Goal: Task Accomplishment & Management: Manage account settings

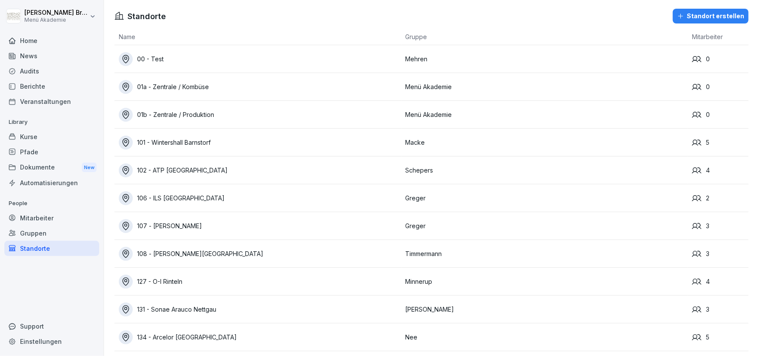
click at [61, 223] on div "Mitarbeiter" at bounding box center [51, 218] width 95 height 15
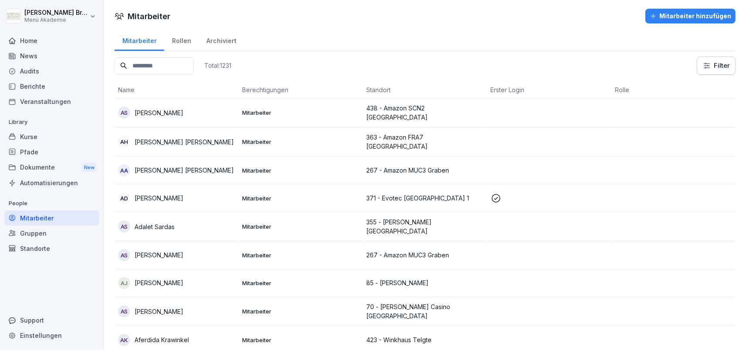
click at [27, 129] on div "Kurse" at bounding box center [51, 136] width 95 height 15
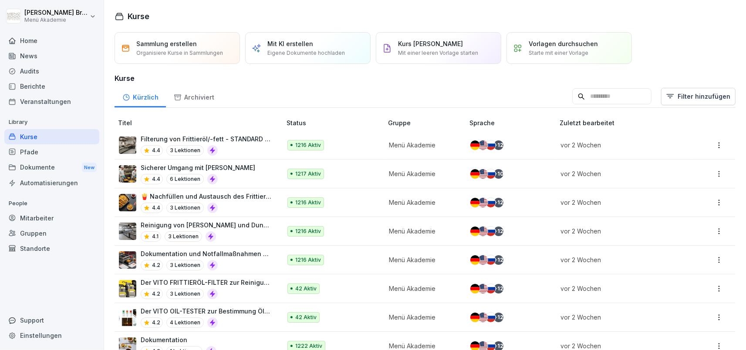
click at [180, 51] on p "Organisiere Kurse in Sammlungen" at bounding box center [179, 53] width 87 height 8
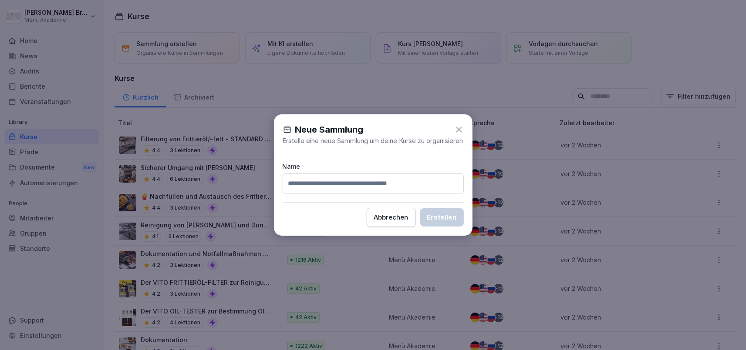
click at [321, 189] on input at bounding box center [372, 184] width 181 height 20
type input "*******"
click at [445, 219] on div "Erstellen" at bounding box center [442, 218] width 30 height 10
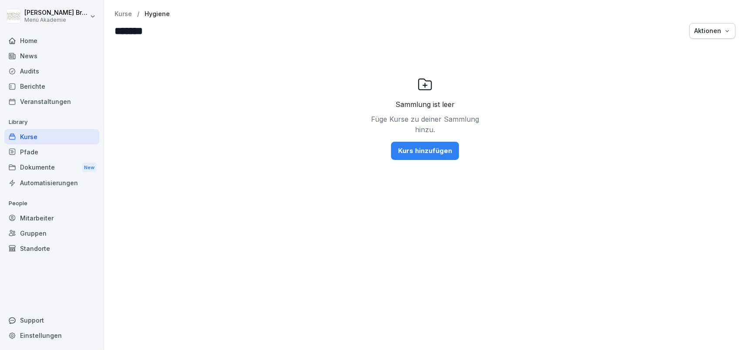
click at [424, 153] on div "Kurs hinzufügen" at bounding box center [425, 151] width 54 height 10
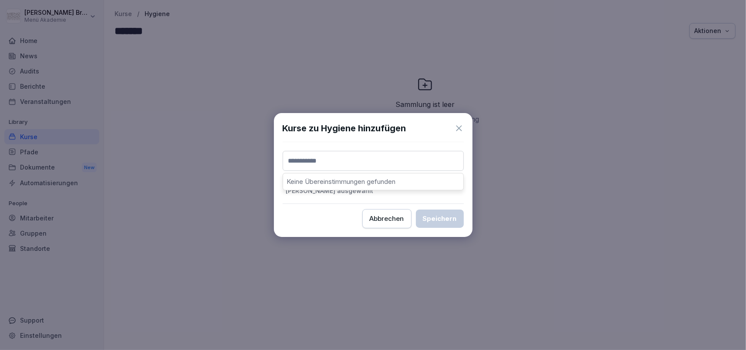
click at [390, 158] on input at bounding box center [372, 161] width 181 height 20
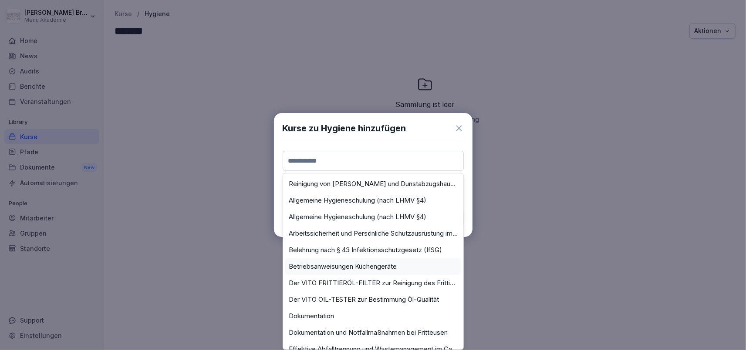
scroll to position [48, 0]
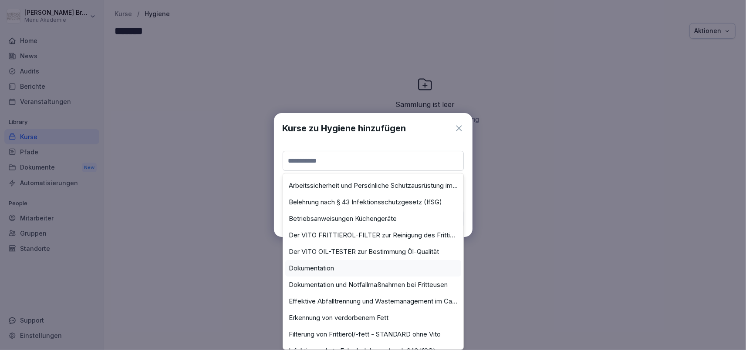
click at [345, 265] on div "Dokumentation" at bounding box center [373, 268] width 176 height 17
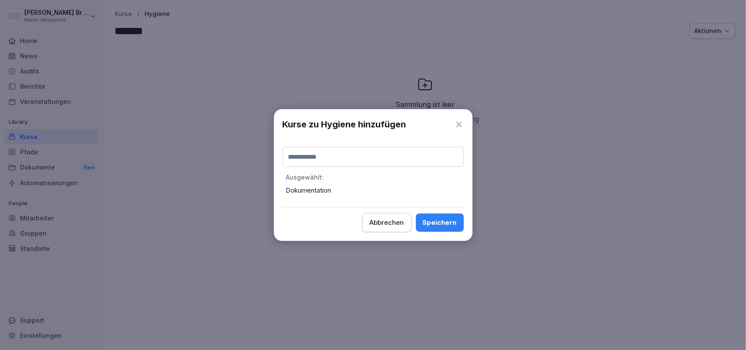
click at [434, 226] on div "Speichern" at bounding box center [440, 223] width 34 height 10
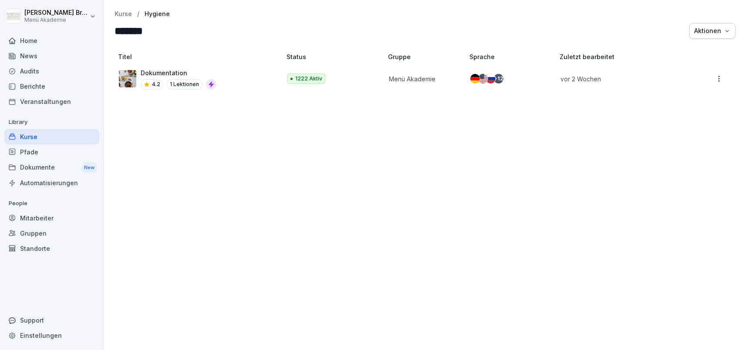
click at [439, 191] on div "Titel Status Gruppe Sprache Zuletzt bearbeitet Dokumentation 4.2 1 Lektionen 12…" at bounding box center [425, 197] width 642 height 306
click at [700, 27] on div "Aktionen" at bounding box center [712, 31] width 37 height 10
click at [592, 141] on html "Julia Bruns Menü Akademie Home News Audits Berichte Veranstaltungen Library Kur…" at bounding box center [373, 175] width 746 height 350
click at [219, 184] on div "Titel Status Gruppe Sprache Zuletzt bearbeitet Dokumentation 4.2 1 Lektionen 12…" at bounding box center [425, 197] width 642 height 306
click at [175, 177] on div "Titel Status Gruppe Sprache Zuletzt bearbeitet Dokumentation 4.2 1 Lektionen 12…" at bounding box center [425, 197] width 642 height 306
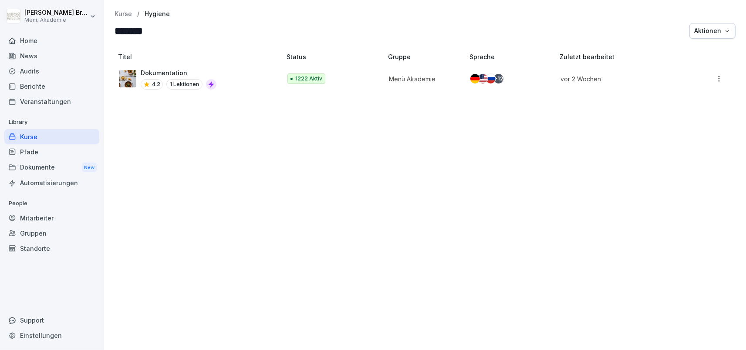
click at [70, 141] on div "Kurse" at bounding box center [51, 136] width 95 height 15
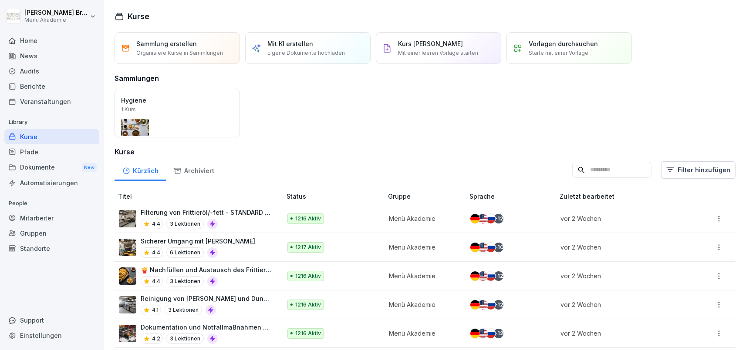
click at [17, 139] on div "Kurse" at bounding box center [51, 136] width 95 height 15
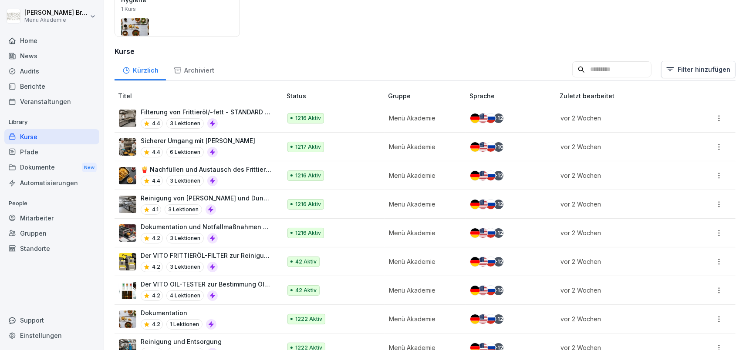
scroll to position [151, 0]
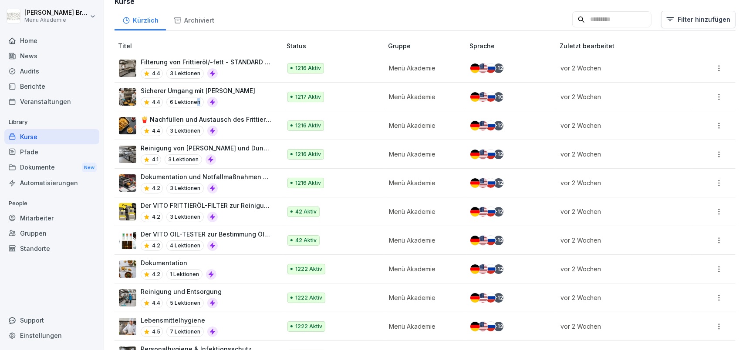
drag, startPoint x: 201, startPoint y: 291, endPoint x: 196, endPoint y: 97, distance: 193.3
click at [196, 97] on tbody "Filterung von Frittieröl/-fett - STANDARD ohne Vito 4.4 3 Lektionen 1216 Aktiv …" at bounding box center [424, 341] width 621 height 574
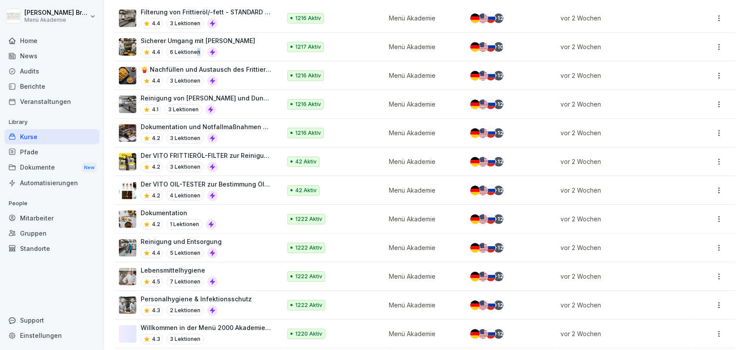
scroll to position [201, 0]
click at [208, 239] on p "Reinigung und Entsorgung" at bounding box center [181, 241] width 81 height 9
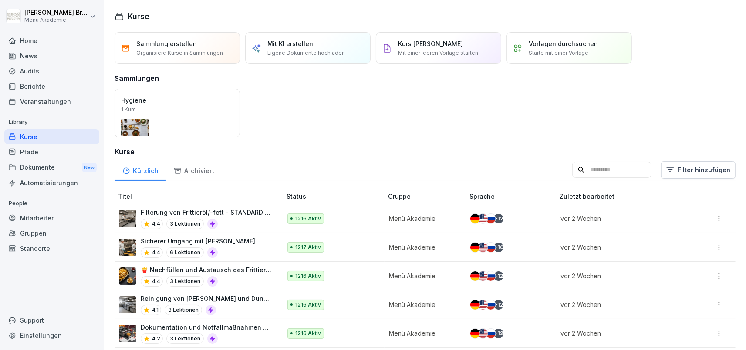
click at [0, 0] on button "Öffnen" at bounding box center [0, 0] width 0 height 0
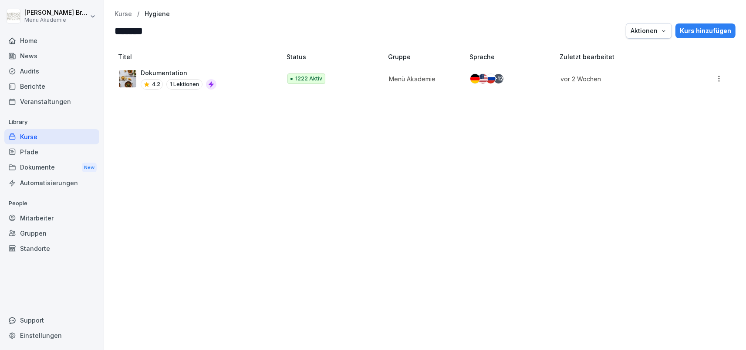
click at [145, 29] on input "*******" at bounding box center [166, 31] width 104 height 16
click at [645, 29] on div "Aktionen" at bounding box center [648, 31] width 37 height 10
click at [697, 27] on div "Kurs hinzufügen" at bounding box center [704, 31] width 51 height 10
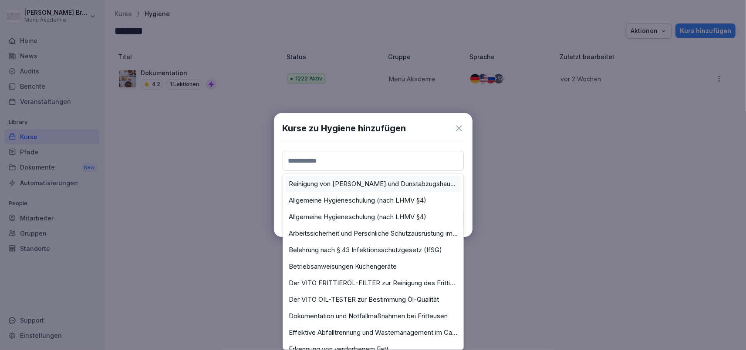
click at [346, 165] on input at bounding box center [372, 161] width 181 height 20
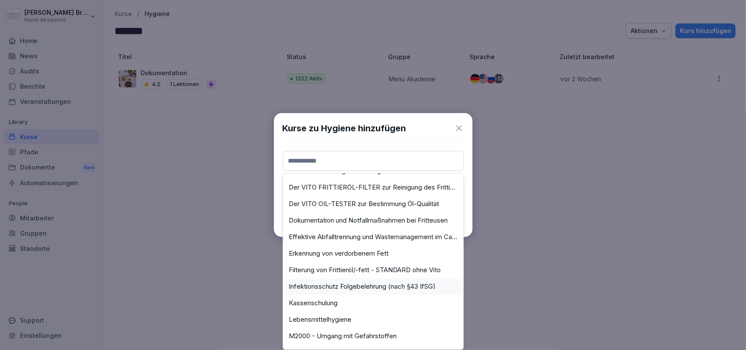
scroll to position [144, 0]
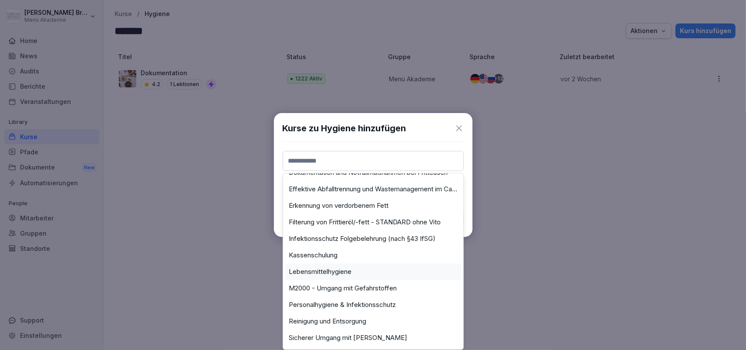
click at [346, 276] on div "Lebensmittelhygiene" at bounding box center [373, 272] width 176 height 17
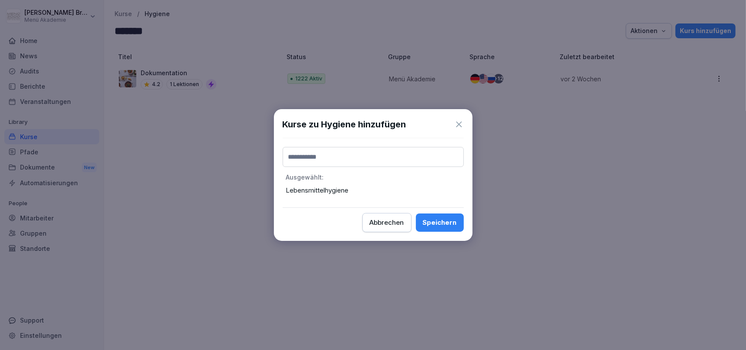
click at [451, 214] on button "Speichern" at bounding box center [440, 223] width 48 height 18
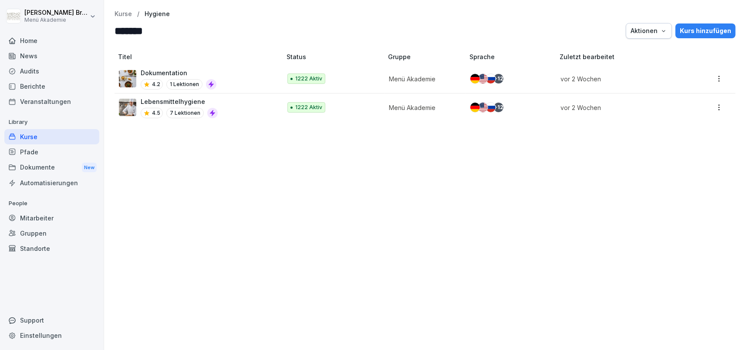
click at [707, 29] on div "Kurs hinzufügen" at bounding box center [704, 31] width 51 height 10
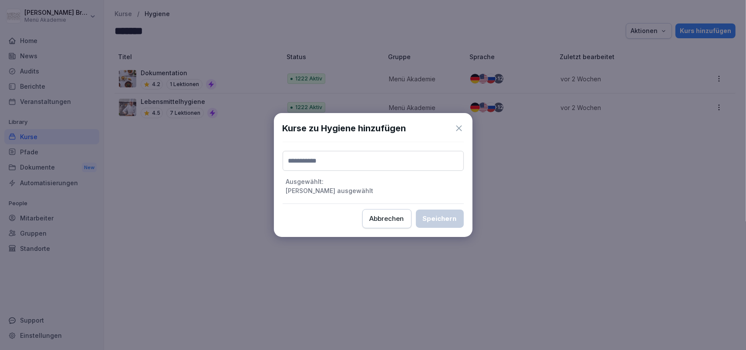
click at [405, 161] on input at bounding box center [372, 161] width 181 height 20
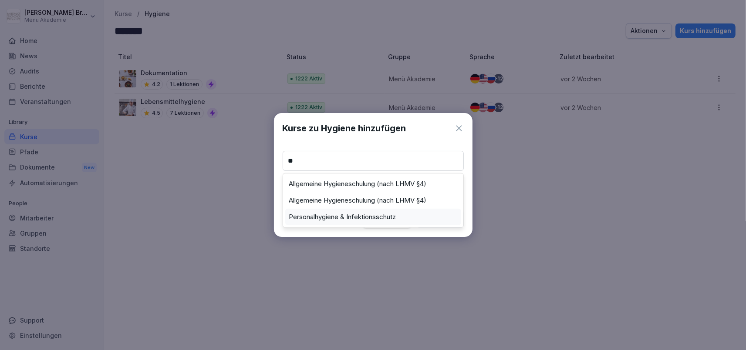
type input "**"
click at [355, 217] on label "Personalhygiene & Infektionsschutz" at bounding box center [342, 217] width 107 height 8
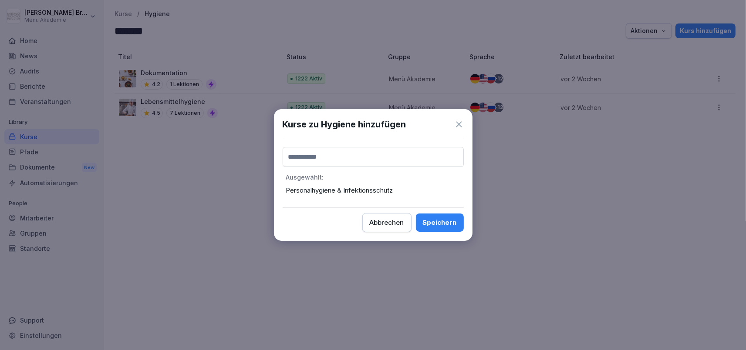
click at [440, 222] on div "Speichern" at bounding box center [440, 223] width 34 height 10
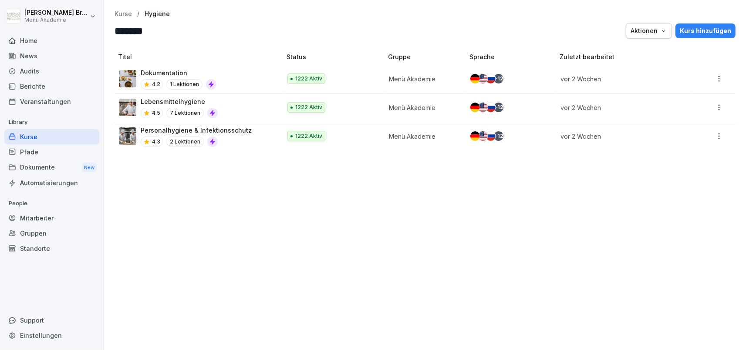
click at [690, 29] on div "Kurs hinzufügen" at bounding box center [704, 31] width 51 height 10
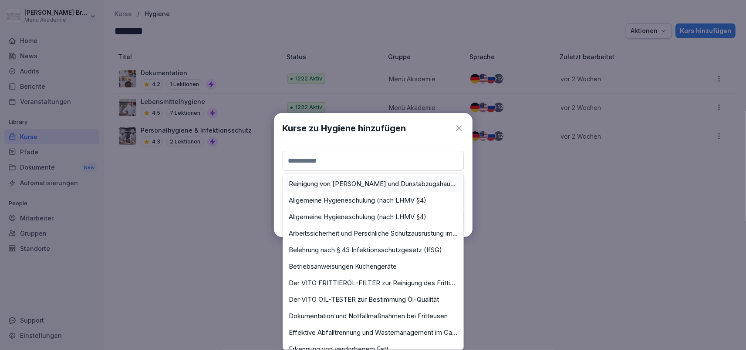
click at [333, 165] on input at bounding box center [372, 161] width 181 height 20
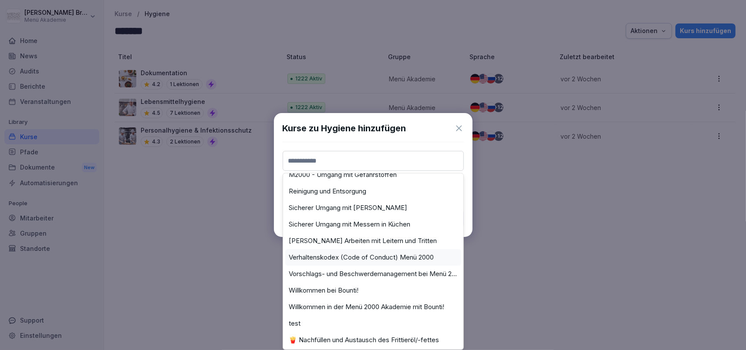
scroll to position [241, 0]
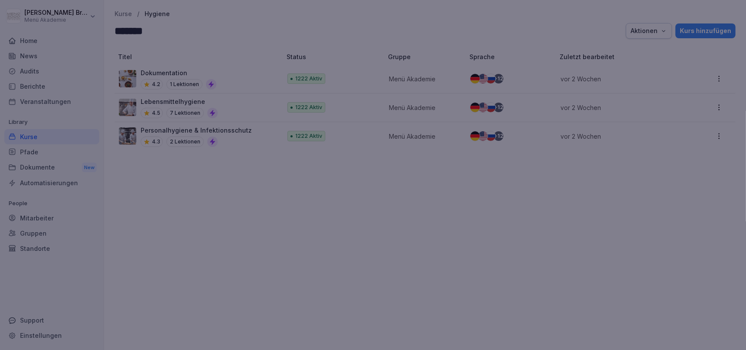
click at [591, 287] on div at bounding box center [373, 175] width 746 height 350
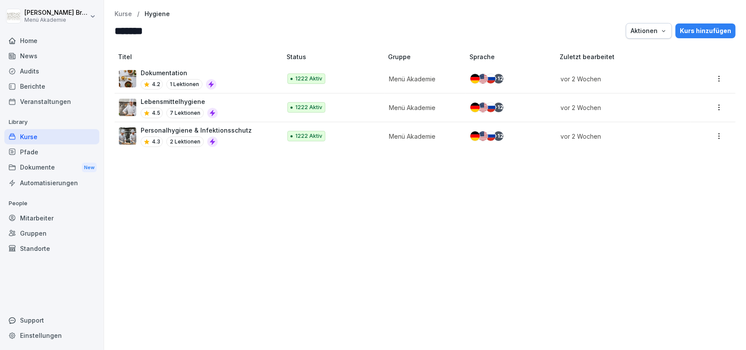
click at [121, 13] on p "Kurse" at bounding box center [122, 13] width 17 height 7
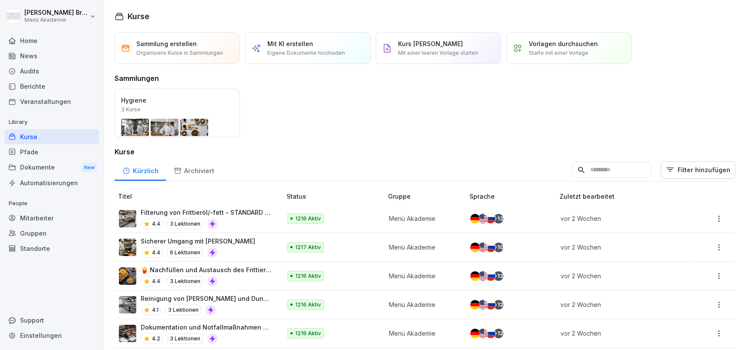
click at [27, 148] on div "Pfade" at bounding box center [51, 151] width 95 height 15
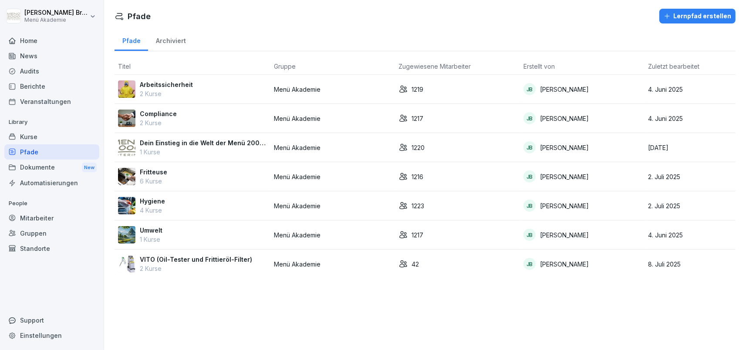
click at [148, 198] on p "Hygiene" at bounding box center [152, 201] width 25 height 9
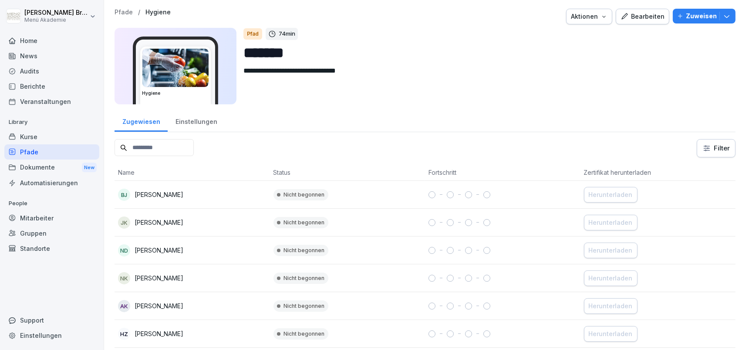
click at [643, 27] on div "**********" at bounding box center [424, 59] width 621 height 101
click at [642, 18] on div "Bearbeiten" at bounding box center [642, 17] width 44 height 10
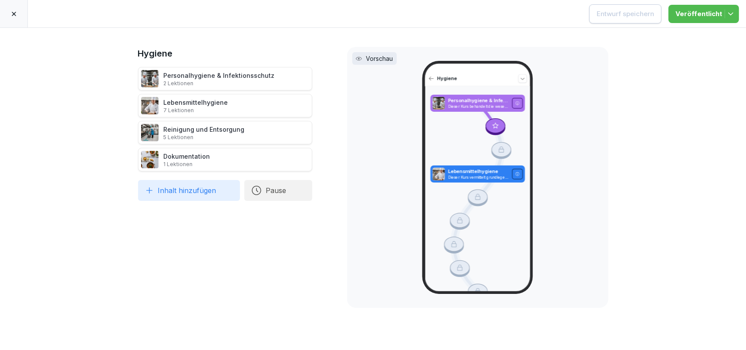
click at [16, 17] on div at bounding box center [14, 13] width 28 height 27
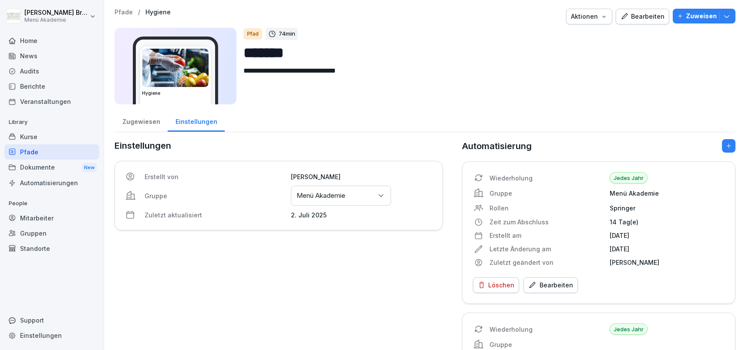
click at [37, 132] on div "Kurse" at bounding box center [51, 136] width 95 height 15
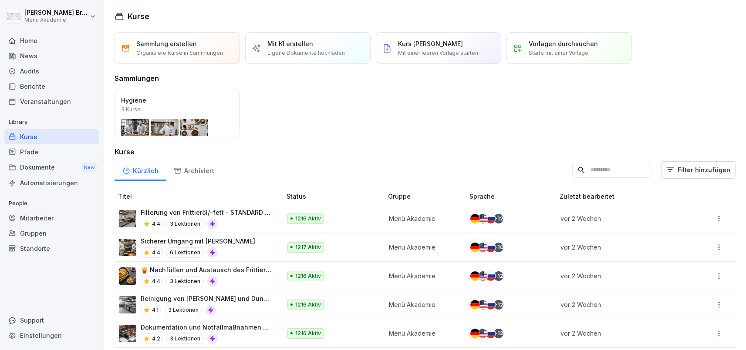
click at [0, 0] on div "Öffnen" at bounding box center [0, 0] width 0 height 0
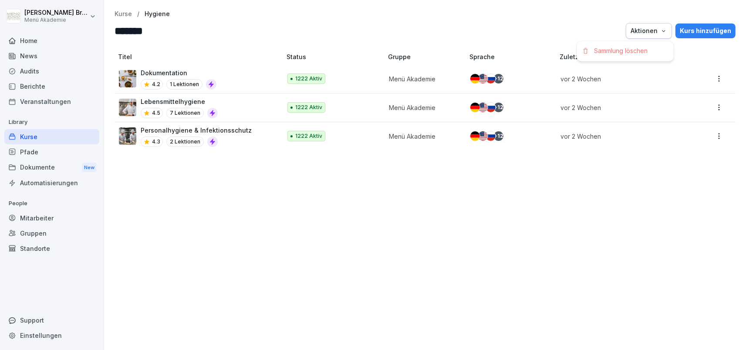
click at [649, 31] on div "Aktionen" at bounding box center [648, 31] width 37 height 10
click at [685, 32] on div "Kurs hinzufügen" at bounding box center [704, 31] width 51 height 10
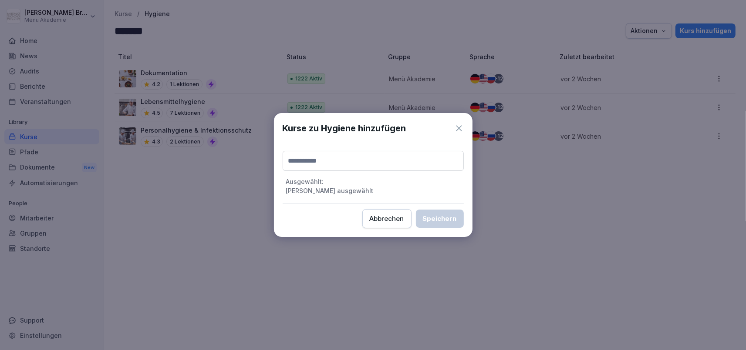
click at [363, 165] on input at bounding box center [372, 161] width 181 height 20
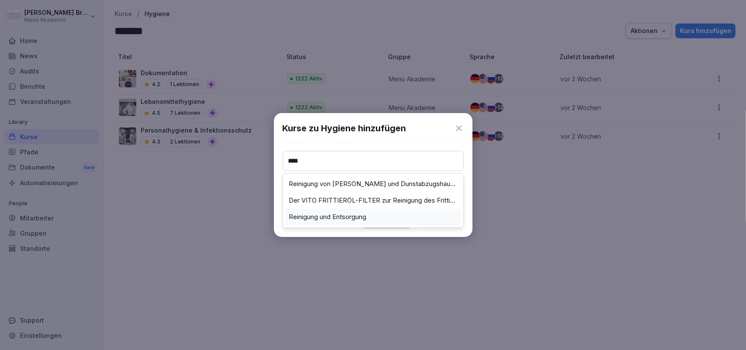
type input "****"
click at [326, 215] on label "Reinigung und Entsorgung" at bounding box center [327, 217] width 77 height 8
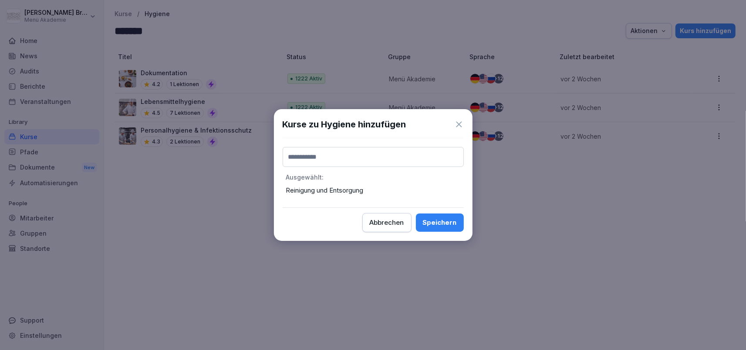
click at [431, 218] on div "Speichern" at bounding box center [440, 223] width 34 height 10
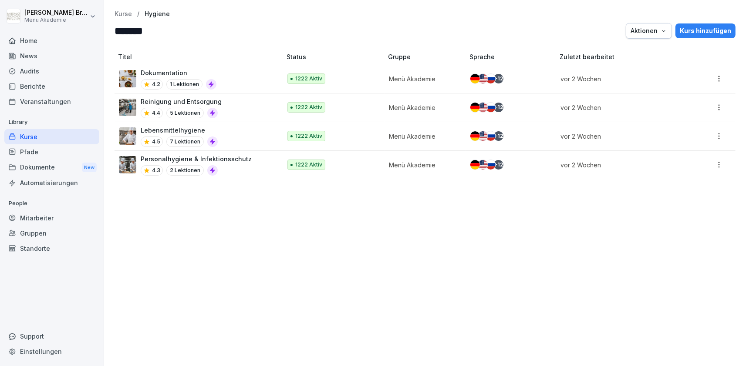
click at [46, 48] on div "Home" at bounding box center [51, 40] width 95 height 15
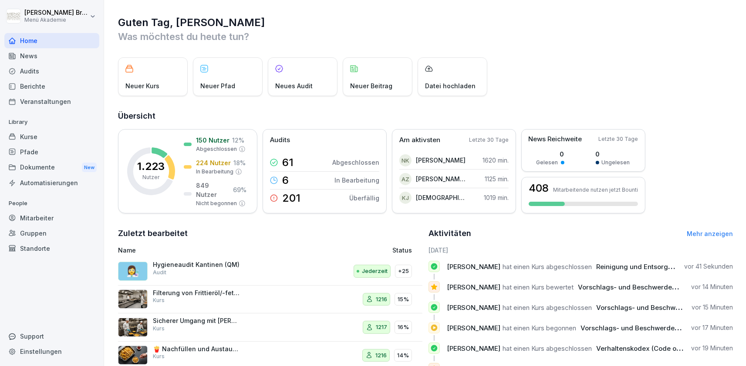
click at [50, 141] on div "Kurse" at bounding box center [51, 136] width 95 height 15
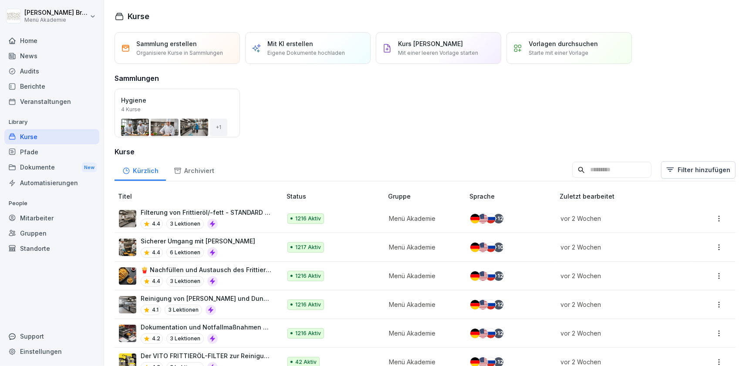
click at [30, 147] on div "Pfade" at bounding box center [51, 151] width 95 height 15
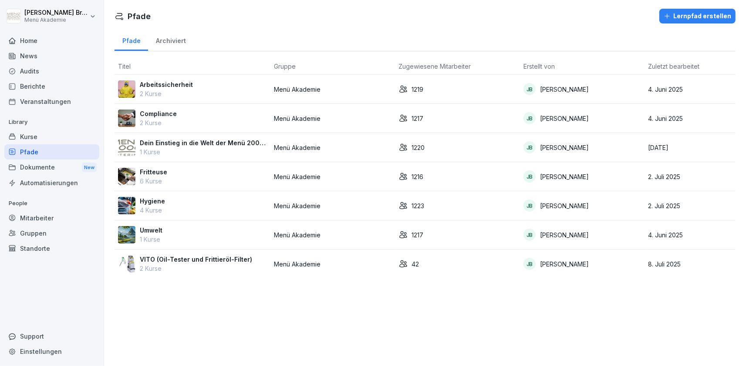
click at [41, 38] on div "Home" at bounding box center [51, 40] width 95 height 15
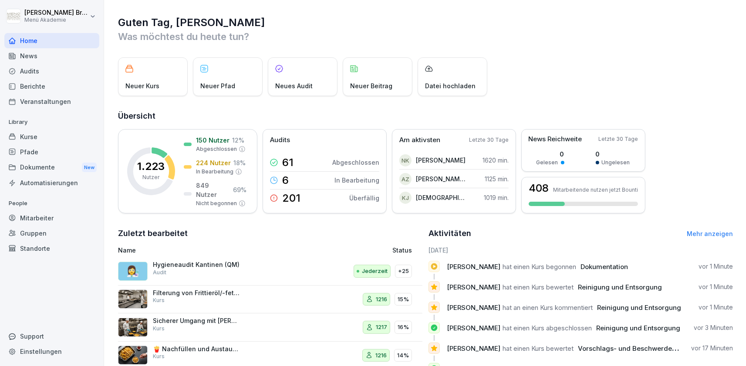
click at [45, 135] on div "Kurse" at bounding box center [51, 136] width 95 height 15
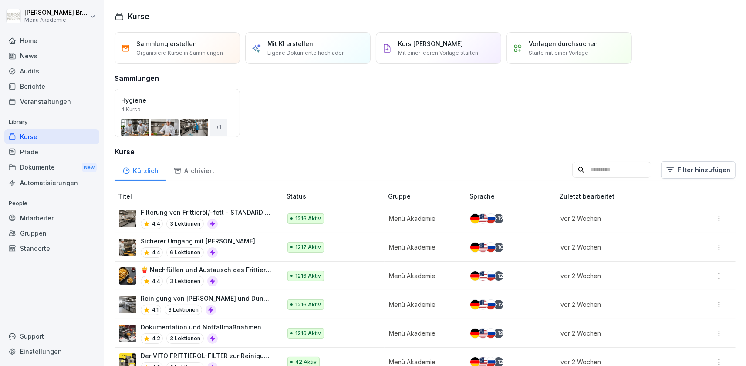
click at [167, 47] on p "Sammlung erstellen" at bounding box center [166, 43] width 60 height 9
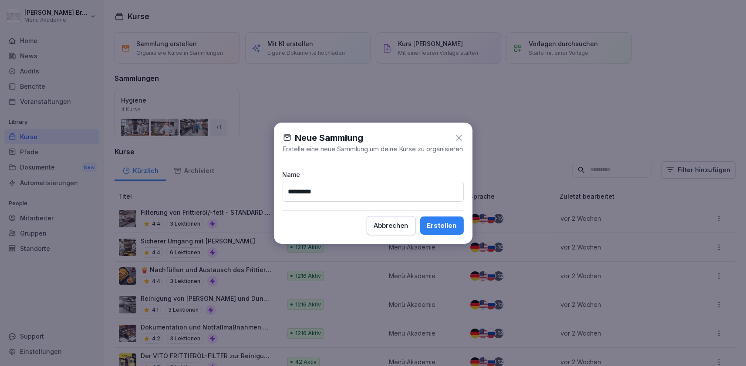
type input "*********"
click at [443, 235] on button "Erstellen" at bounding box center [442, 226] width 44 height 18
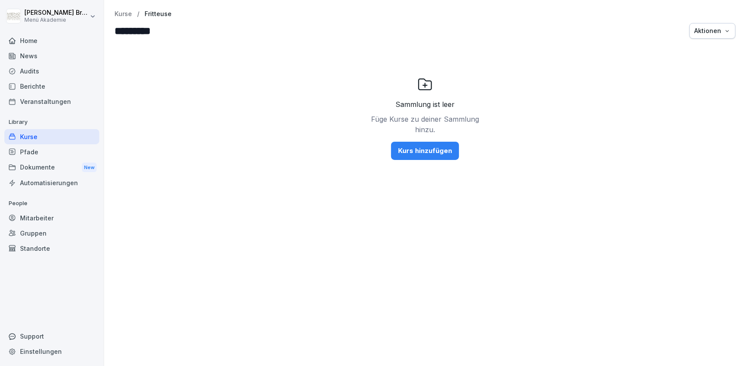
click at [442, 153] on div "Kurs hinzufügen" at bounding box center [425, 151] width 54 height 10
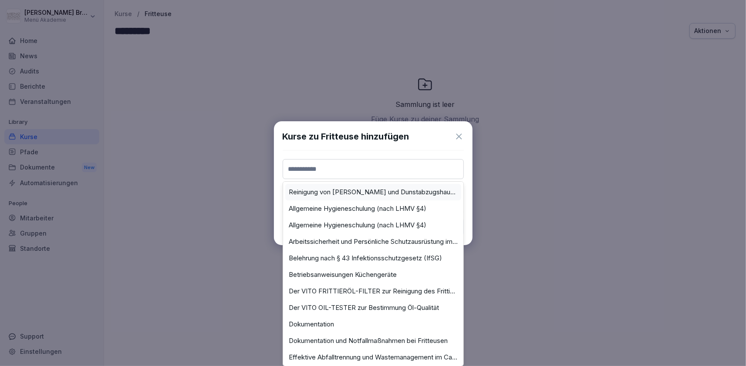
click at [413, 175] on input at bounding box center [372, 169] width 181 height 20
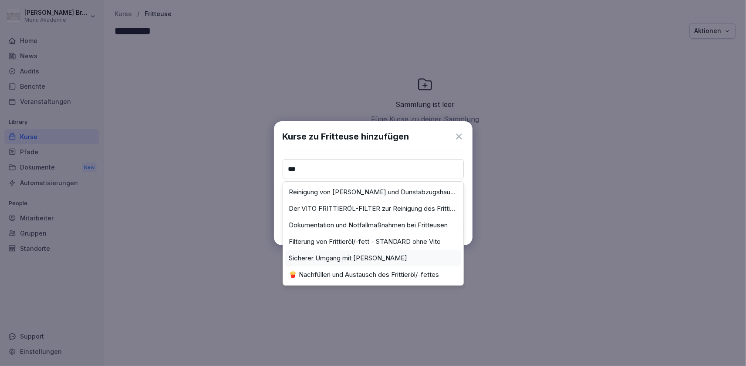
type input "***"
click at [369, 264] on div "Sicherer Umgang mit [PERSON_NAME]" at bounding box center [373, 258] width 176 height 17
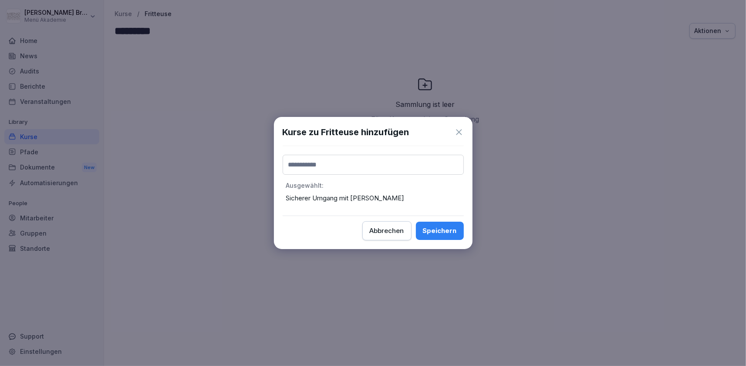
click at [460, 227] on button "Speichern" at bounding box center [440, 231] width 48 height 18
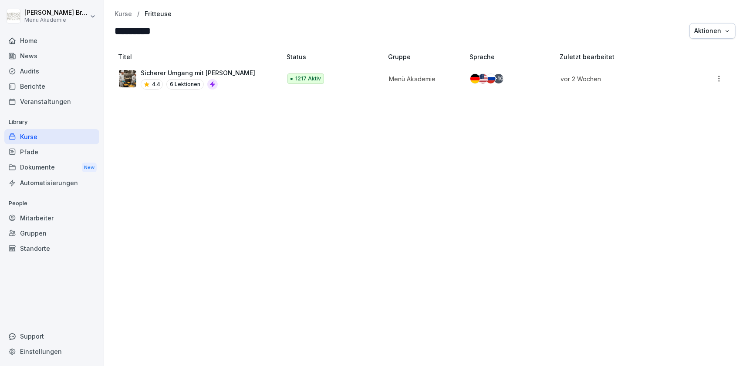
click at [701, 29] on div "Aktionen" at bounding box center [712, 31] width 37 height 10
click at [583, 139] on html "Julia Bruns Menü Akademie Home News Audits Berichte Veranstaltungen Library Kur…" at bounding box center [373, 183] width 746 height 366
click at [129, 16] on p "Kurse" at bounding box center [122, 13] width 17 height 7
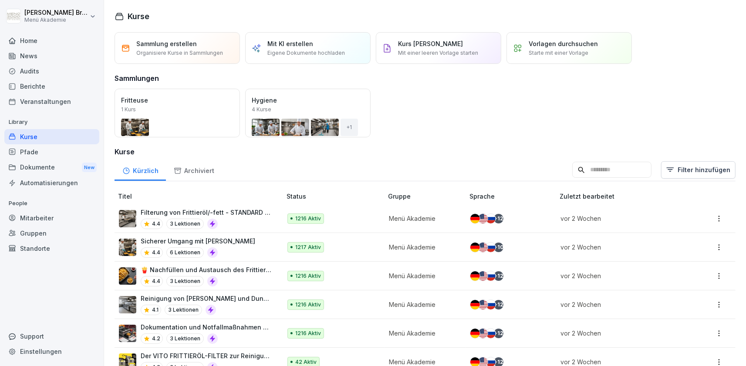
click at [0, 0] on div "Öffnen" at bounding box center [0, 0] width 0 height 0
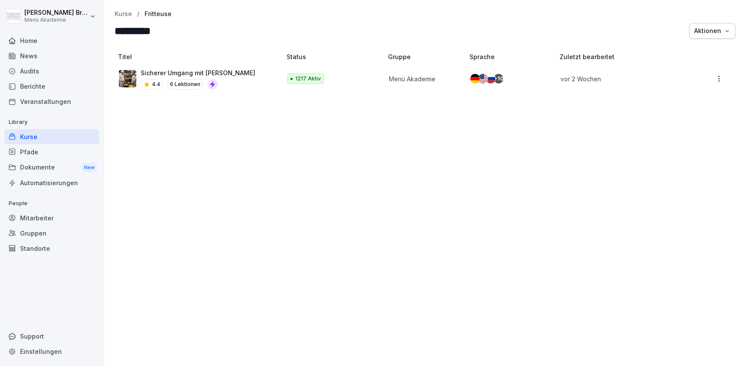
click at [534, 206] on div "Titel Status Gruppe Sprache Zuletzt bearbeitet Sicherer Umgang mit Fritteusen 4…" at bounding box center [425, 205] width 642 height 322
click at [723, 27] on div "Aktionen" at bounding box center [712, 31] width 37 height 10
click at [542, 149] on html "Julia Bruns Menü Akademie Home News Audits Berichte Veranstaltungen Library Kur…" at bounding box center [373, 183] width 746 height 366
click at [40, 158] on div "Pfade" at bounding box center [51, 151] width 95 height 15
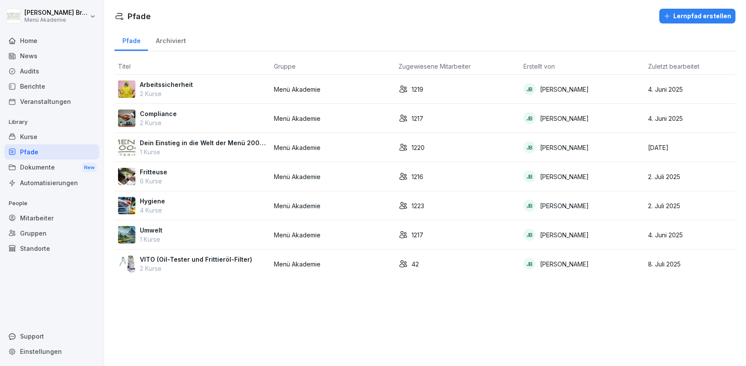
click at [170, 185] on div "Fritteuse 6 Kurse" at bounding box center [192, 177] width 149 height 18
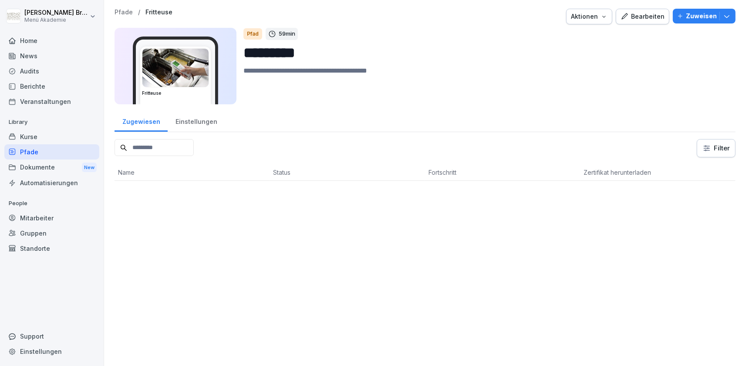
click at [53, 140] on div "Kurse" at bounding box center [51, 136] width 95 height 15
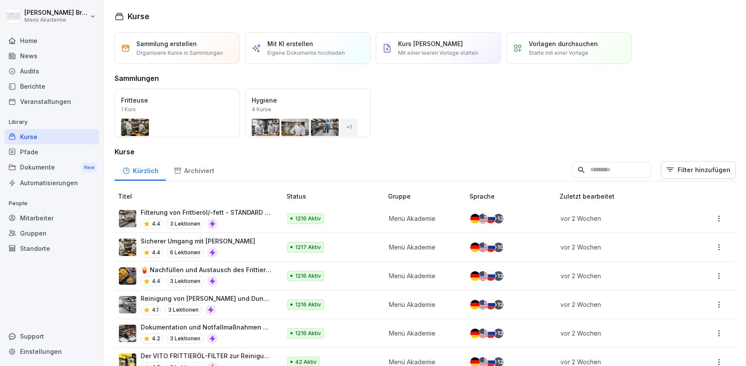
click at [0, 0] on div "Öffnen" at bounding box center [0, 0] width 0 height 0
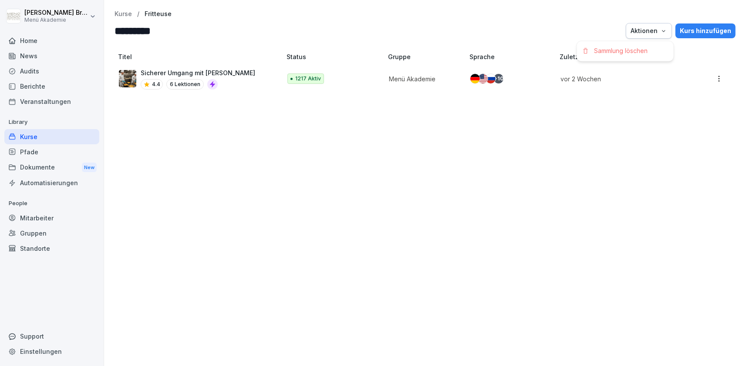
click at [639, 31] on div "Aktionen" at bounding box center [648, 31] width 37 height 10
click at [612, 198] on html "[PERSON_NAME] Menü Akademie Home News Audits Berichte Veranstaltungen Library K…" at bounding box center [373, 183] width 746 height 366
click at [711, 36] on button "Kurs hinzufügen" at bounding box center [705, 31] width 60 height 15
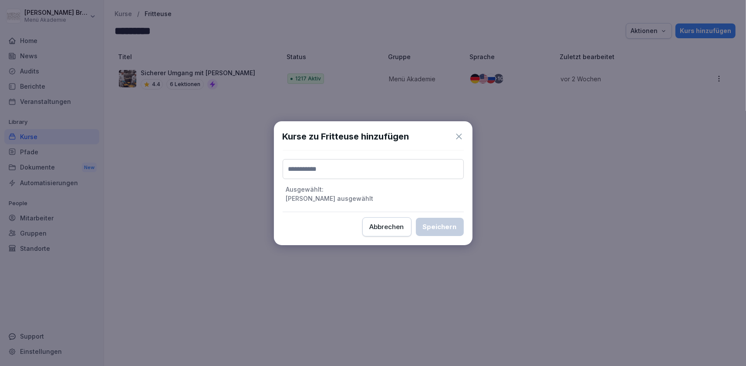
click at [319, 172] on input at bounding box center [372, 169] width 181 height 20
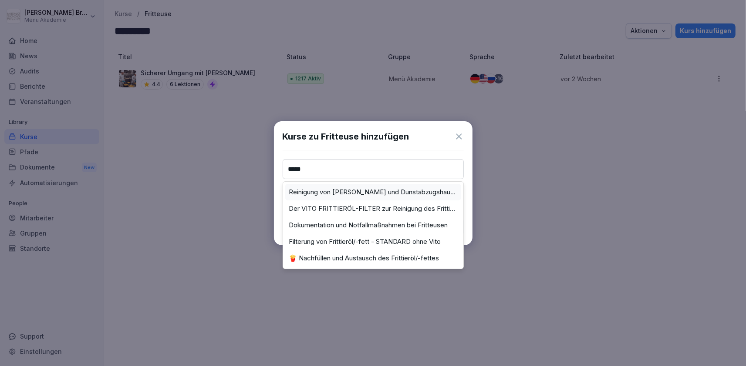
type input "*****"
click at [296, 193] on label "Reinigung von [PERSON_NAME] und Dunstabzugshauben" at bounding box center [373, 192] width 169 height 8
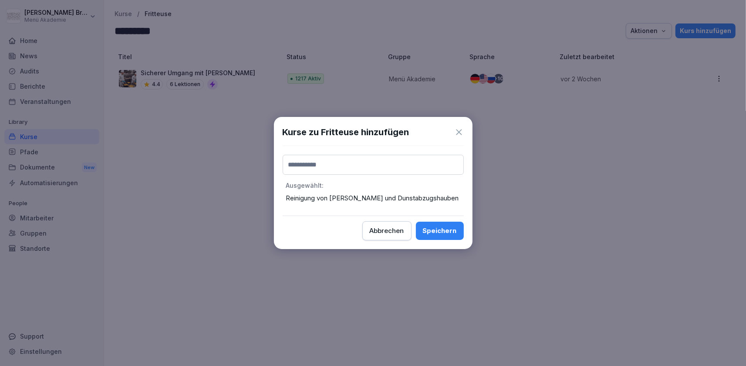
click at [448, 237] on button "Speichern" at bounding box center [440, 231] width 48 height 18
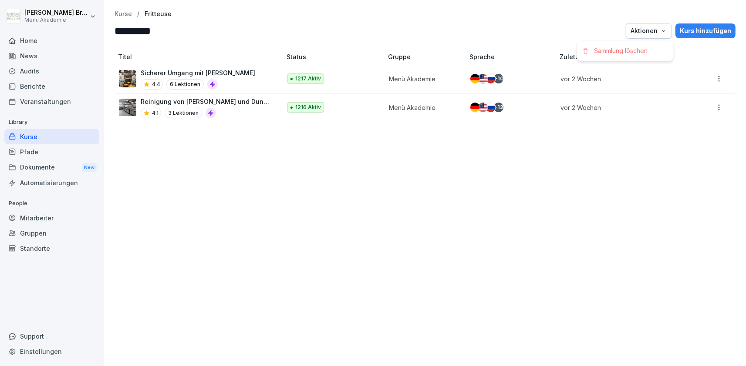
click at [651, 31] on div "Aktionen" at bounding box center [648, 31] width 37 height 10
drag, startPoint x: 651, startPoint y: 143, endPoint x: 662, endPoint y: 121, distance: 24.9
click at [651, 143] on html "[PERSON_NAME] Menü Akademie Home News Audits Berichte Veranstaltungen Library K…" at bounding box center [373, 183] width 746 height 366
click at [716, 31] on div "Kurs hinzufügen" at bounding box center [704, 31] width 51 height 10
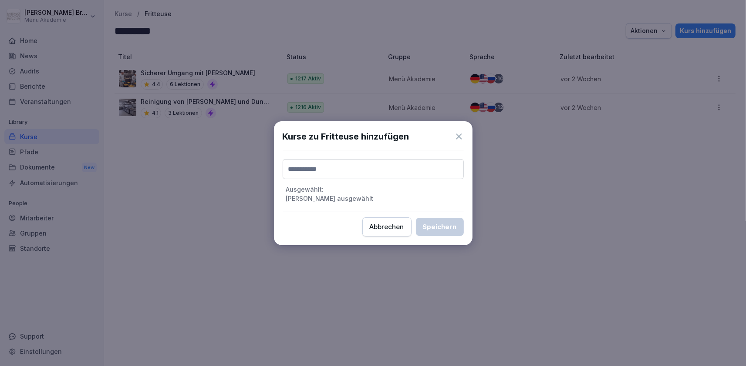
click at [370, 170] on input at bounding box center [372, 169] width 181 height 20
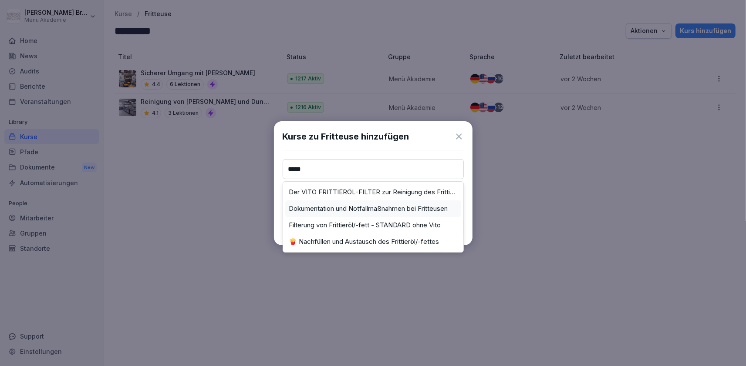
type input "*****"
click at [390, 208] on label "Dokumentation und Notfallmaßnahmen bei Fritteusen" at bounding box center [368, 209] width 159 height 8
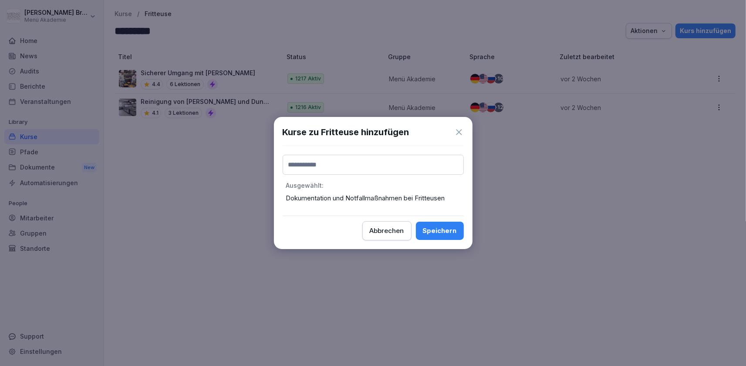
drag, startPoint x: 452, startPoint y: 230, endPoint x: 457, endPoint y: 199, distance: 31.2
click at [452, 221] on div "Kurse zu Fritteuse hinzufügen Ausgewählt : Dokumentation und Notfallmaßnahmen b…" at bounding box center [373, 183] width 198 height 132
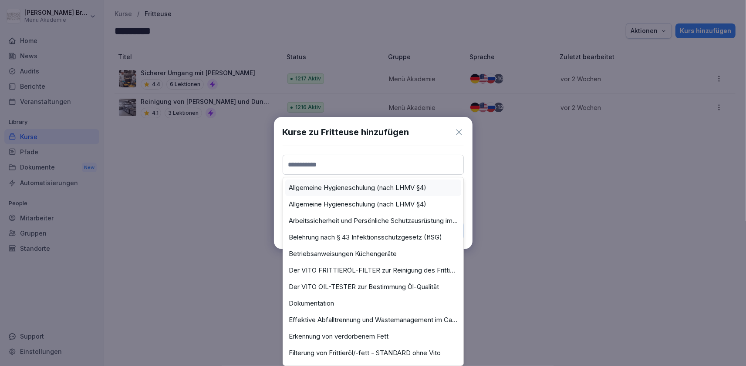
click at [369, 168] on input at bounding box center [372, 165] width 181 height 20
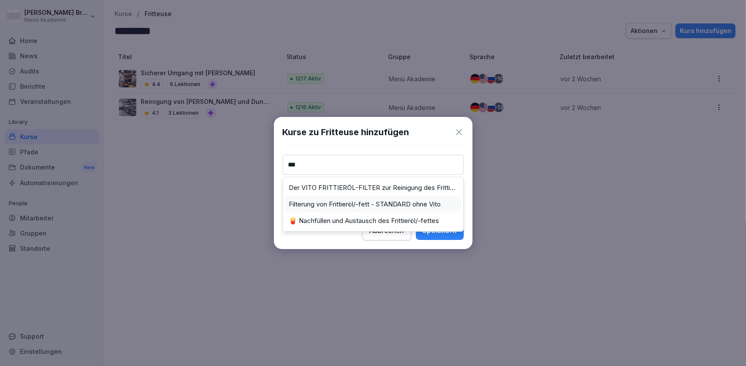
type input "***"
click at [359, 204] on label "Filterung von Frittieröl/-fett - STANDARD ohne Vito" at bounding box center [365, 205] width 152 height 8
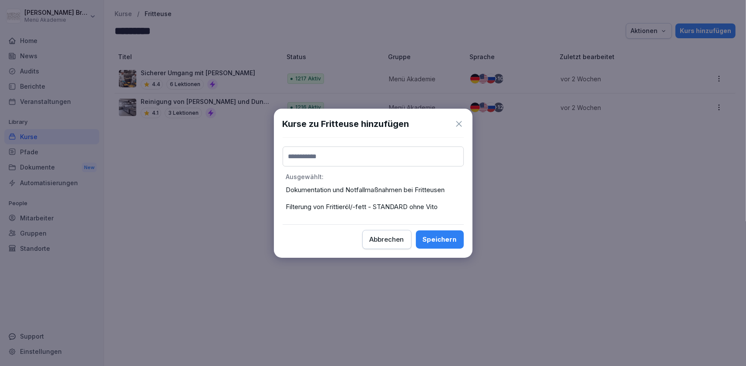
click at [454, 240] on div "Speichern" at bounding box center [440, 240] width 34 height 10
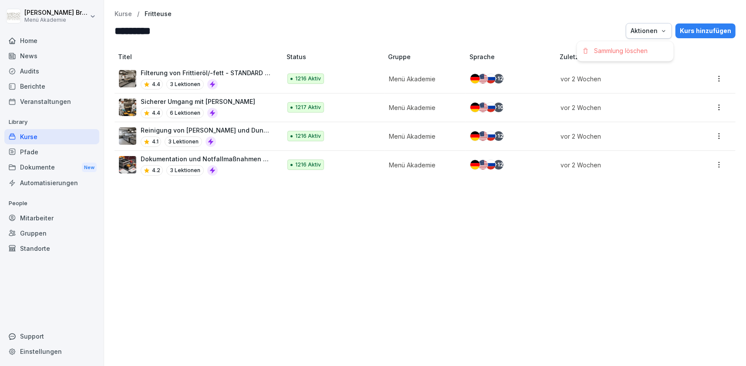
click at [639, 24] on button "Aktionen" at bounding box center [648, 31] width 46 height 16
click at [706, 22] on html "[PERSON_NAME] Menü Akademie Home News Audits Berichte Veranstaltungen Library K…" at bounding box center [373, 183] width 746 height 366
click at [702, 29] on div "Kurs hinzufügen" at bounding box center [704, 31] width 51 height 10
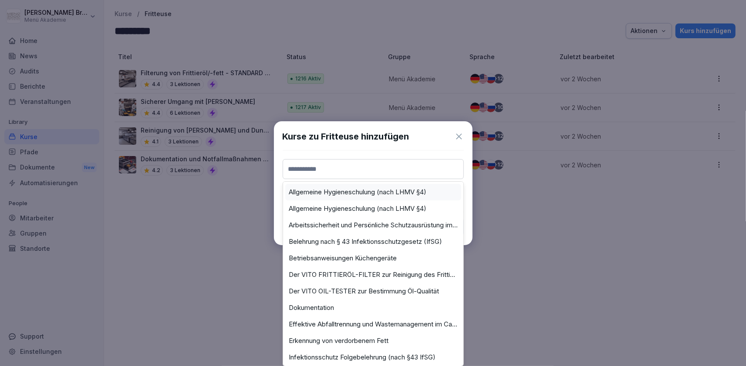
click at [381, 168] on input at bounding box center [372, 169] width 181 height 20
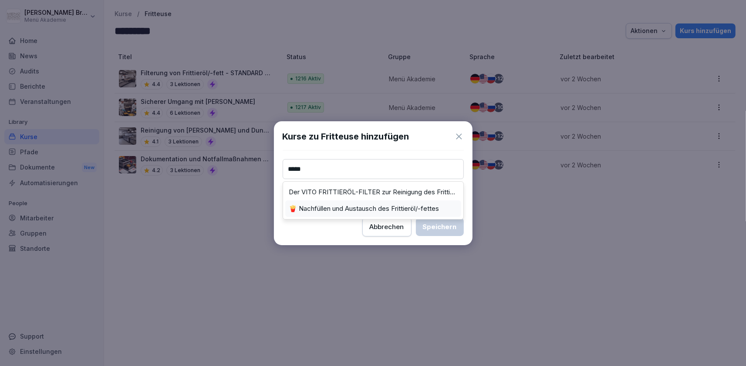
type input "*****"
click at [343, 212] on label "🍟 Nachfüllen und Austausch des Frittieröl/-fettes" at bounding box center [364, 209] width 150 height 8
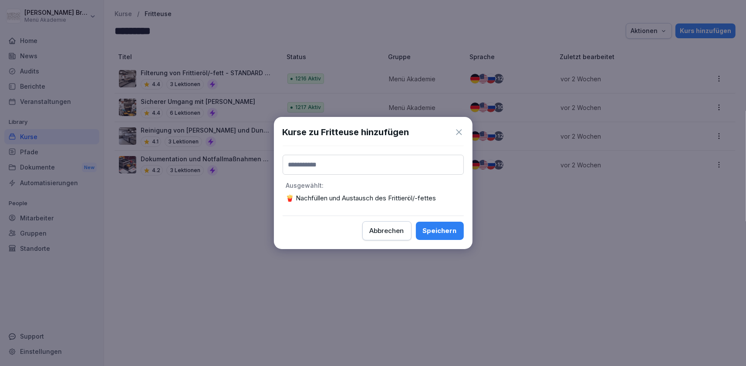
click at [445, 229] on div "Speichern" at bounding box center [440, 231] width 34 height 10
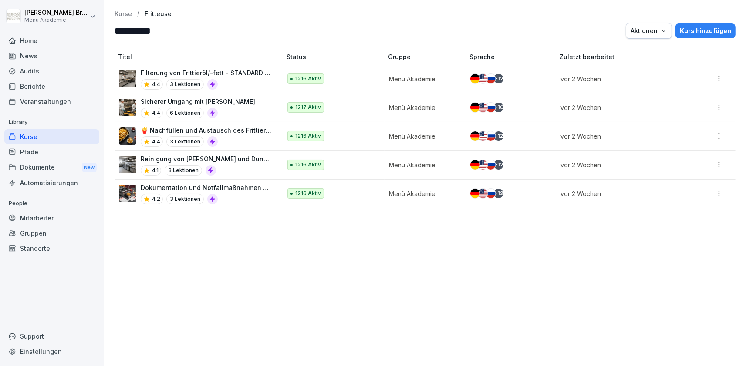
click at [263, 341] on div "Titel Status Gruppe Sprache Zuletzt bearbeitet Filterung von Frittieröl/-fett -…" at bounding box center [425, 205] width 642 height 322
click at [33, 154] on div "Pfade" at bounding box center [51, 151] width 95 height 15
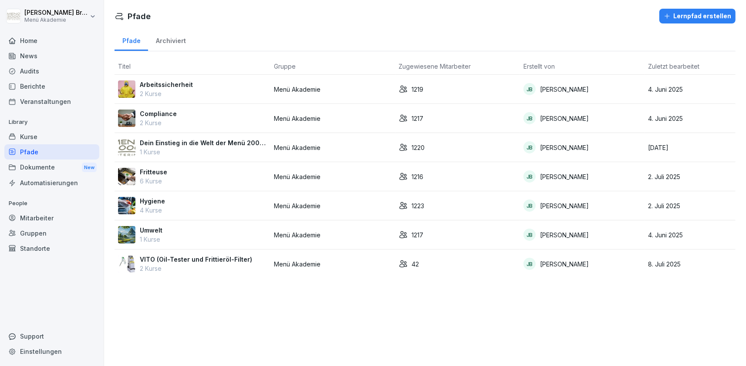
click at [158, 171] on p "Fritteuse" at bounding box center [153, 172] width 27 height 9
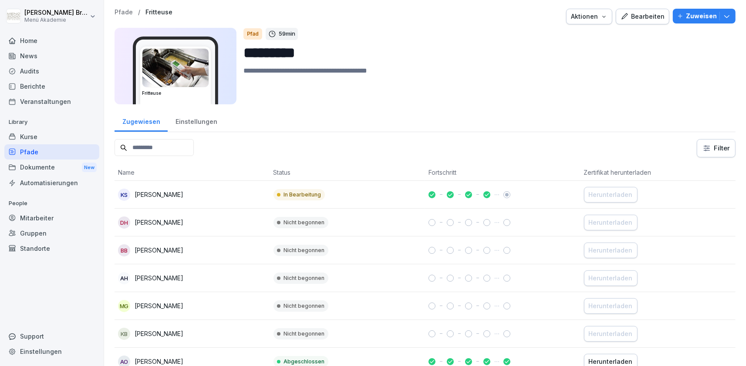
click at [642, 12] on div "Bearbeiten" at bounding box center [642, 17] width 44 height 10
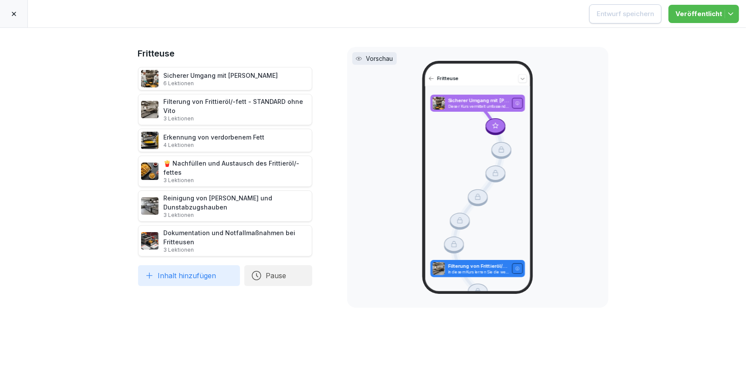
click at [10, 10] on div at bounding box center [14, 13] width 28 height 27
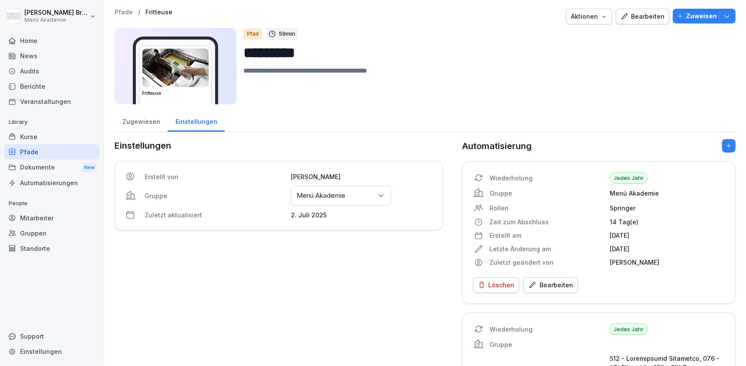
click at [35, 134] on div "Kurse" at bounding box center [51, 136] width 95 height 15
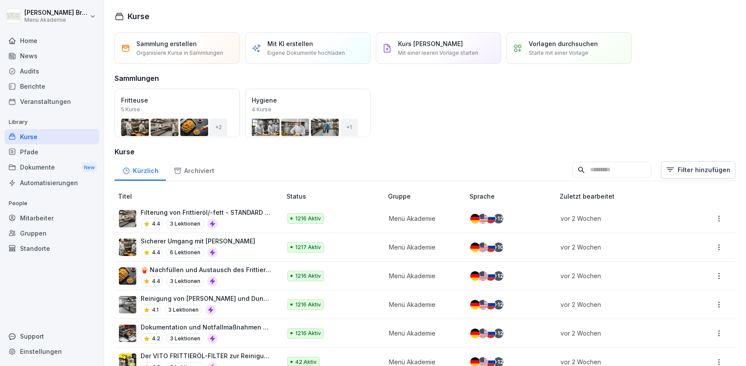
click at [0, 0] on div "Öffnen" at bounding box center [0, 0] width 0 height 0
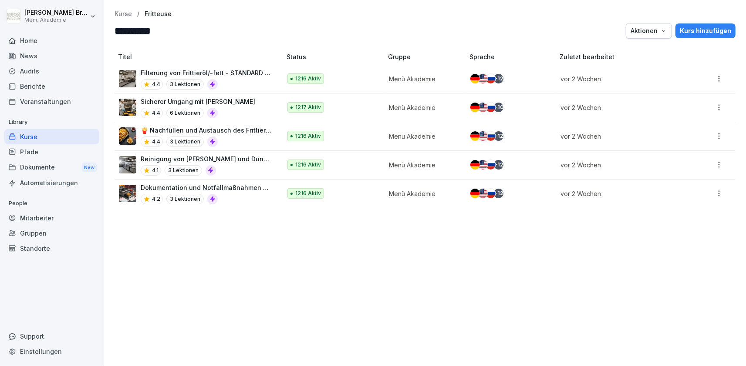
drag, startPoint x: 698, startPoint y: 27, endPoint x: 692, endPoint y: 26, distance: 6.1
click at [695, 26] on button "Kurs hinzufügen" at bounding box center [705, 31] width 60 height 15
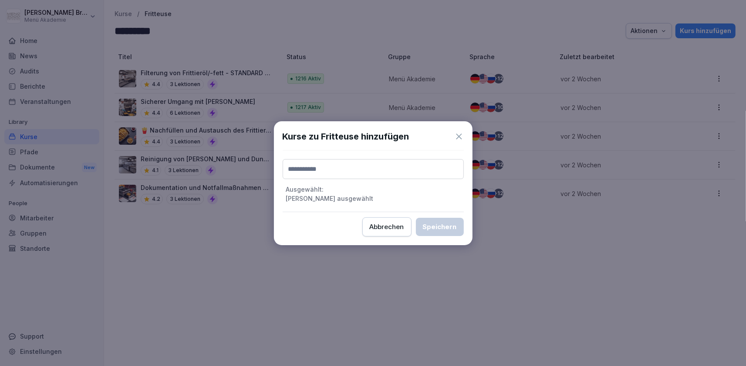
click at [414, 171] on input at bounding box center [372, 169] width 181 height 20
type input "*****"
click at [424, 198] on div "Erkennung von verdorbenem Fett" at bounding box center [373, 192] width 176 height 17
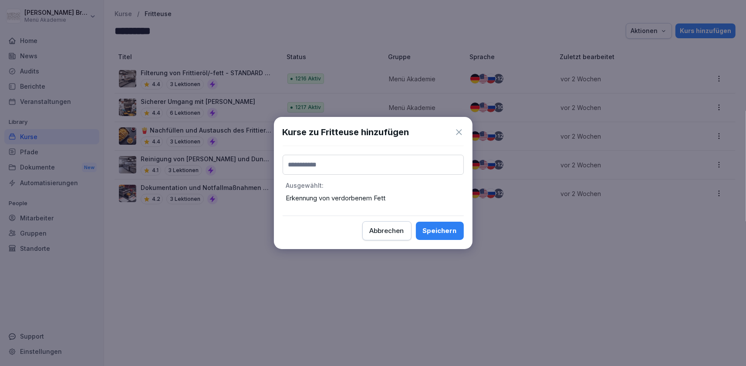
click at [439, 235] on div "Speichern" at bounding box center [440, 231] width 34 height 10
